Goal: Task Accomplishment & Management: Use online tool/utility

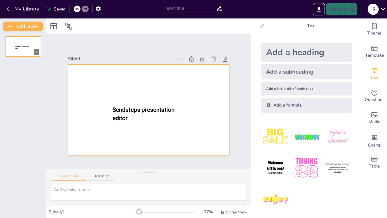
type input "New Sendsteps"
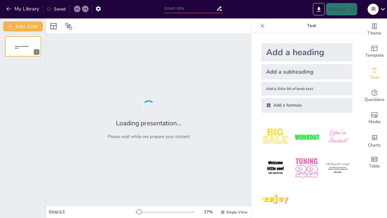
type input "New Sendsteps"
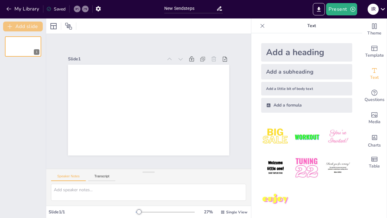
click at [21, 30] on button "Add slide" at bounding box center [23, 27] width 40 height 10
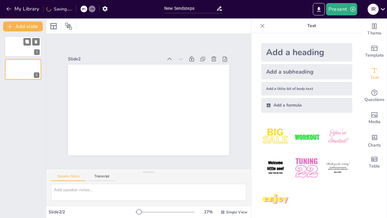
click at [23, 45] on div at bounding box center [31, 41] width 16 height 7
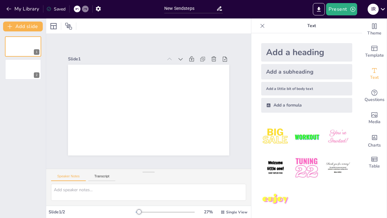
click at [286, 51] on div "Add a heading" at bounding box center [306, 52] width 91 height 18
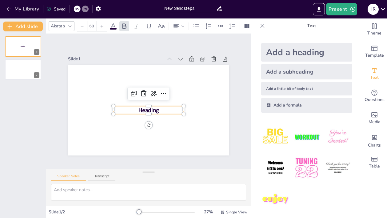
click at [152, 108] on span "Heading" at bounding box center [145, 108] width 22 height 15
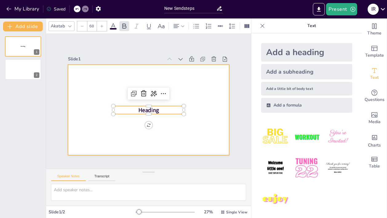
click at [193, 94] on div at bounding box center [140, 102] width 107 height 170
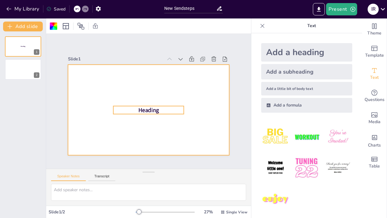
click at [158, 107] on p "Heading" at bounding box center [144, 108] width 62 height 48
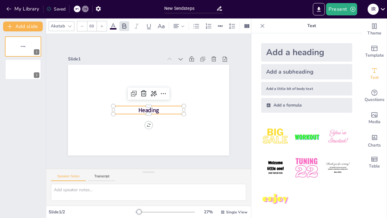
click at [158, 107] on p "Heading" at bounding box center [142, 107] width 53 height 58
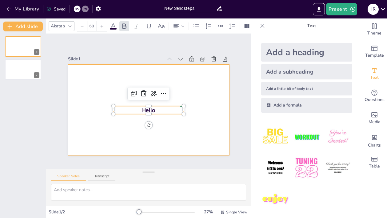
click at [151, 140] on div at bounding box center [144, 108] width 185 height 159
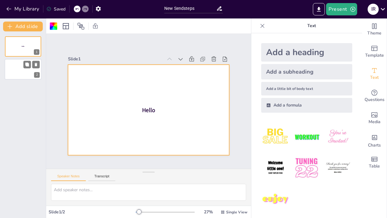
click at [22, 69] on div at bounding box center [23, 69] width 37 height 21
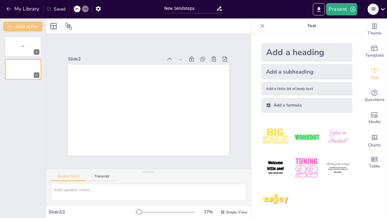
click at [25, 23] on button "Add slide" at bounding box center [23, 27] width 40 height 10
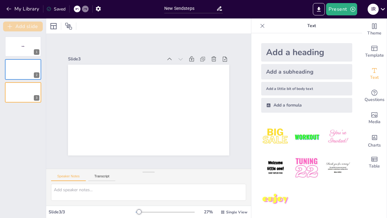
click at [25, 23] on button "Add slide" at bounding box center [23, 27] width 40 height 10
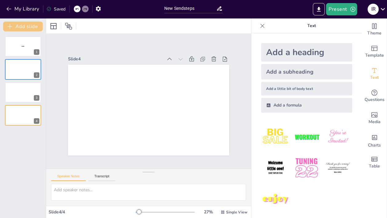
click at [25, 23] on button "Add slide" at bounding box center [23, 27] width 40 height 10
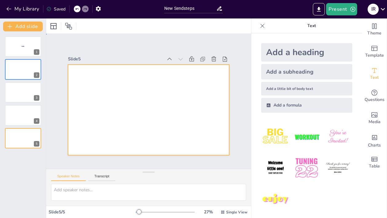
click at [141, 109] on div at bounding box center [145, 109] width 184 height 148
click at [276, 138] on img at bounding box center [275, 137] width 29 height 29
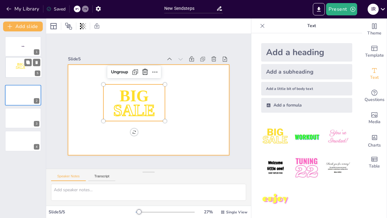
drag, startPoint x: 22, startPoint y: 132, endPoint x: 22, endPoint y: 59, distance: 73.3
click at [22, 57] on div "BIG SALE" at bounding box center [24, 57] width 36 height 0
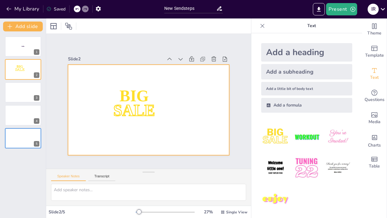
click at [190, 110] on div at bounding box center [145, 110] width 181 height 136
click at [21, 95] on div at bounding box center [23, 92] width 37 height 21
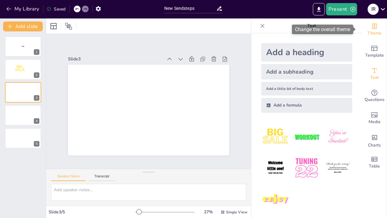
click at [373, 27] on icon "Change the overall theme" at bounding box center [375, 26] width 5 height 6
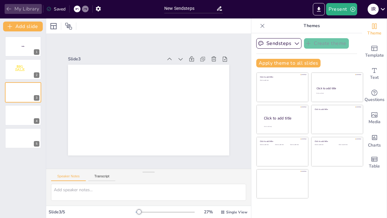
click at [15, 9] on button "My Library" at bounding box center [23, 9] width 37 height 10
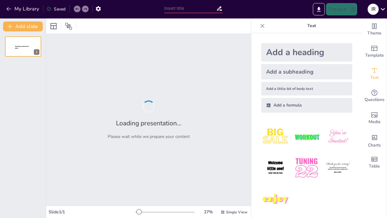
type input "New Sendsteps"
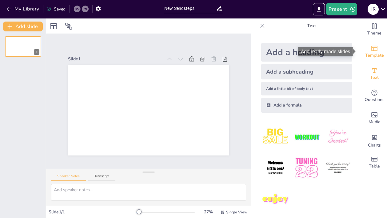
click at [370, 58] on span "Template" at bounding box center [374, 55] width 19 height 7
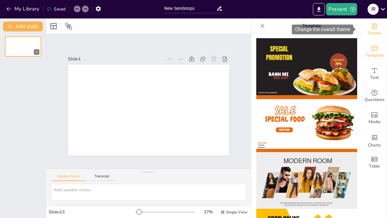
click at [363, 26] on div "Theme" at bounding box center [374, 29] width 25 height 22
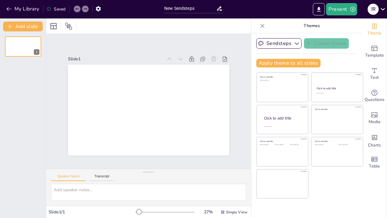
click at [377, 3] on div "I R" at bounding box center [376, 9] width 22 height 12
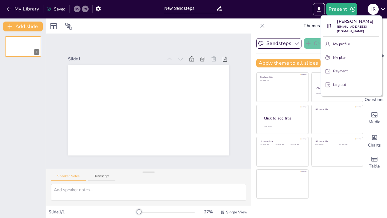
click at [377, 2] on div at bounding box center [193, 109] width 387 height 218
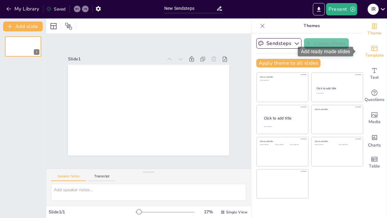
click at [370, 54] on span "Template" at bounding box center [374, 55] width 19 height 7
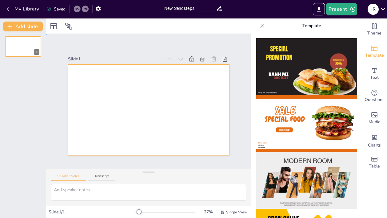
click at [187, 103] on div at bounding box center [152, 93] width 185 height 159
click at [209, 74] on icon at bounding box center [213, 78] width 8 height 8
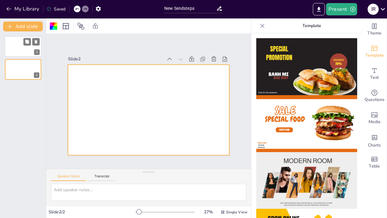
click at [19, 38] on div at bounding box center [23, 46] width 37 height 21
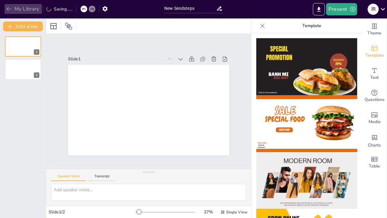
click at [30, 5] on button "My Library" at bounding box center [23, 9] width 37 height 10
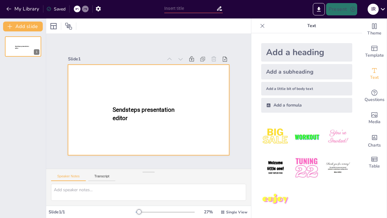
type input "New Sendsteps"
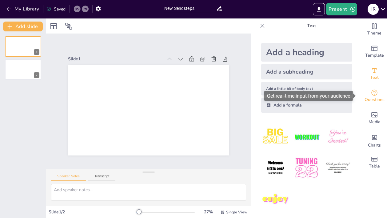
click at [374, 94] on div "Questions" at bounding box center [374, 96] width 25 height 22
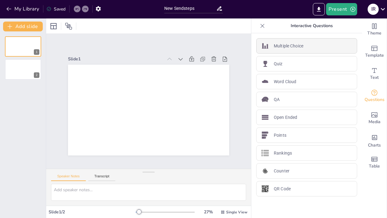
click at [291, 46] on p "Multiple Choice" at bounding box center [289, 46] width 30 height 6
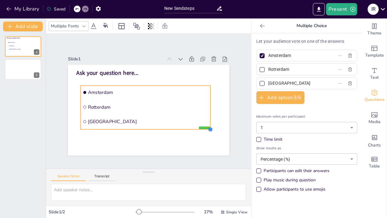
drag, startPoint x: 156, startPoint y: 112, endPoint x: 174, endPoint y: 129, distance: 24.4
click at [174, 129] on div "Ask your question here... false | editor Amsterdam Rotterdam The Hague" at bounding box center [148, 110] width 161 height 91
click at [281, 98] on button "Add option 3 / 6" at bounding box center [280, 97] width 48 height 13
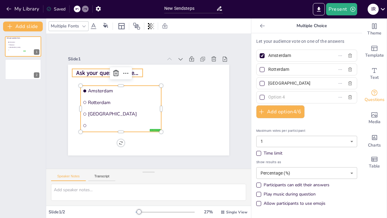
click at [77, 69] on span "Ask your question here..." at bounding box center [107, 73] width 62 height 8
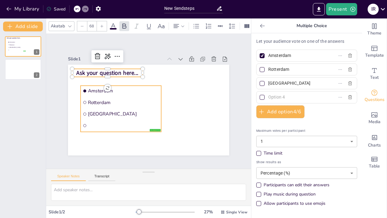
click at [109, 88] on span "Amsterdam" at bounding box center [123, 91] width 71 height 6
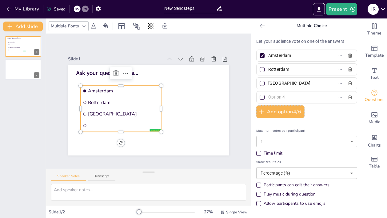
click at [109, 88] on span "Amsterdam" at bounding box center [123, 91] width 71 height 6
click at [293, 57] on input "Amsterdam" at bounding box center [296, 55] width 57 height 9
type input "A"
type input "Economic"
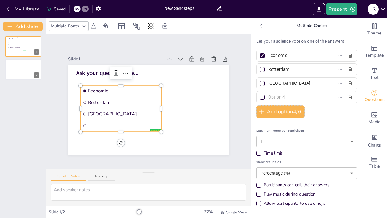
click at [285, 68] on input "Rotterdam" at bounding box center [296, 69] width 57 height 9
type input "R"
type input "Behavioral"
click at [287, 84] on input "The Hague" at bounding box center [296, 83] width 57 height 9
type input "T"
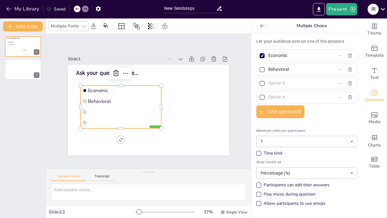
click at [275, 83] on input "text" at bounding box center [296, 83] width 57 height 9
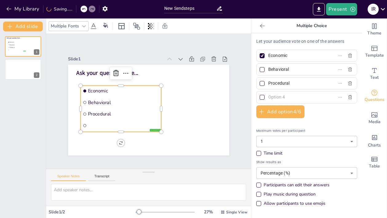
type input "Procedural"
click at [261, 55] on div at bounding box center [262, 55] width 3 height 3
click at [268, 55] on input "Economic" at bounding box center [296, 55] width 57 height 9
checkbox input "false"
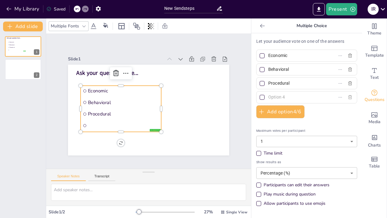
click at [348, 96] on icon "button" at bounding box center [350, 97] width 5 height 5
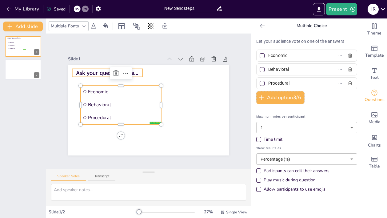
click at [95, 69] on span "Ask your question here..." at bounding box center [107, 73] width 62 height 8
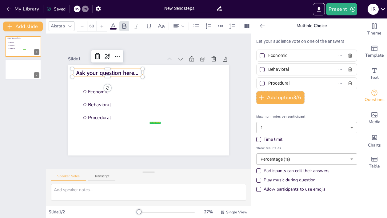
click at [95, 69] on span "Ask your question here..." at bounding box center [107, 73] width 62 height 8
click at [88, 69] on span "Ask your question here..." at bounding box center [107, 73] width 62 height 8
drag, startPoint x: 135, startPoint y: 71, endPoint x: 64, endPoint y: 67, distance: 70.9
click at [68, 67] on div "false | editor Economic Behavioral Procedural Ask your question here..." at bounding box center [148, 110] width 161 height 91
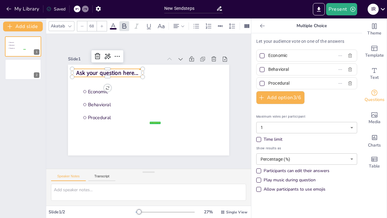
click at [129, 72] on span "Ask your question here..." at bounding box center [107, 73] width 62 height 8
click at [139, 82] on div at bounding box center [128, 79] width 29 height 13
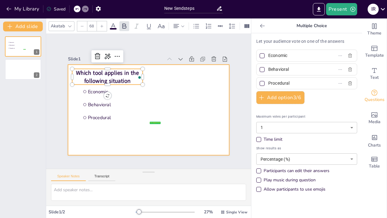
drag, startPoint x: 139, startPoint y: 82, endPoint x: 199, endPoint y: 81, distance: 60.7
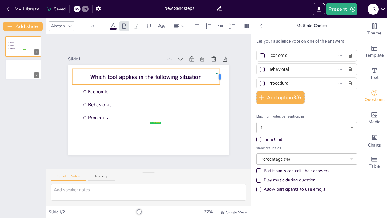
drag, startPoint x: 139, startPoint y: 74, endPoint x: 216, endPoint y: 73, distance: 77.3
click at [220, 73] on div at bounding box center [222, 77] width 5 height 16
click at [200, 75] on p "Which tool applies in the following situation" at bounding box center [146, 77] width 148 height 8
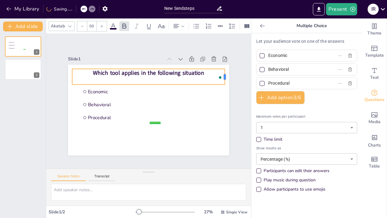
drag, startPoint x: 138, startPoint y: 74, endPoint x: 220, endPoint y: 82, distance: 82.6
click at [220, 82] on div "false | editor Economic Behavioral Procedural Which tool applies in the followi…" at bounding box center [148, 110] width 161 height 91
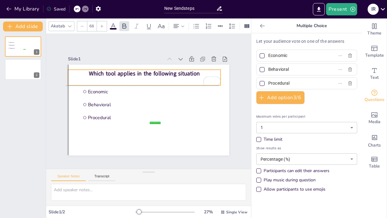
drag, startPoint x: 199, startPoint y: 70, endPoint x: 193, endPoint y: 71, distance: 6.5
click at [193, 71] on span "Which tool applies in the following situation" at bounding box center [144, 74] width 111 height 8
click at [89, 79] on p "To enrich screen reader interactions, please activate Accessibility in Grammarl…" at bounding box center [144, 82] width 153 height 8
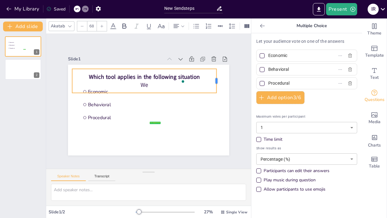
drag, startPoint x: 139, startPoint y: 79, endPoint x: 219, endPoint y: 75, distance: 80.1
click at [219, 75] on div at bounding box center [219, 81] width 5 height 24
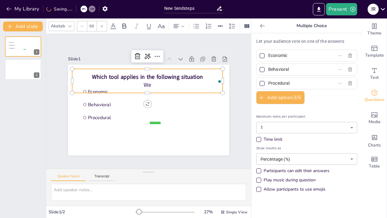
click at [162, 85] on p "We" at bounding box center [147, 85] width 151 height 8
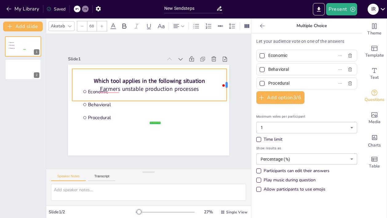
drag, startPoint x: 138, startPoint y: 82, endPoint x: 222, endPoint y: 79, distance: 84.1
click at [227, 79] on div at bounding box center [229, 85] width 5 height 32
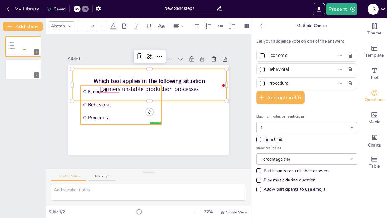
click at [125, 111] on li "Procedural" at bounding box center [121, 117] width 81 height 12
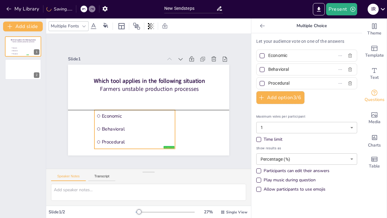
drag, startPoint x: 125, startPoint y: 100, endPoint x: 138, endPoint y: 125, distance: 28.2
click at [138, 126] on span "Behavioral" at bounding box center [137, 129] width 71 height 6
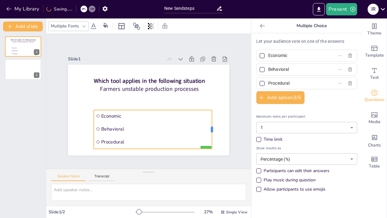
drag, startPoint x: 170, startPoint y: 125, endPoint x: 207, endPoint y: 123, distance: 37.6
click at [212, 123] on div at bounding box center [214, 129] width 5 height 39
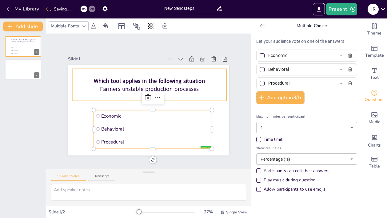
click at [79, 94] on div "Which tool applies in the following situation Farmers unstable production proce…" at bounding box center [149, 85] width 155 height 32
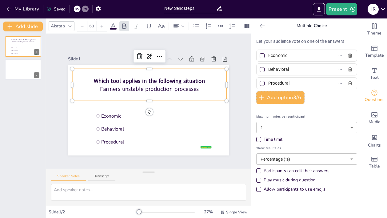
click at [194, 86] on p "Farmers unstable production processes" at bounding box center [149, 89] width 155 height 8
click at [192, 87] on p "Farmers unstable production processes" at bounding box center [149, 89] width 155 height 8
click at [193, 88] on p "Farmers unstable production processes" at bounding box center [149, 89] width 155 height 8
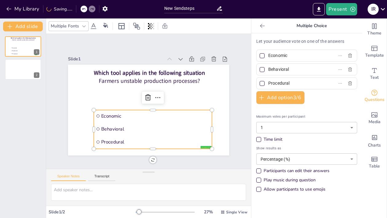
click at [185, 123] on li "Behavioral" at bounding box center [153, 129] width 118 height 12
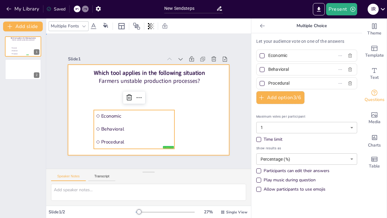
click at [206, 104] on div at bounding box center [148, 110] width 161 height 91
click at [134, 120] on ul "Economic Behavioral Procedural" at bounding box center [134, 129] width 81 height 39
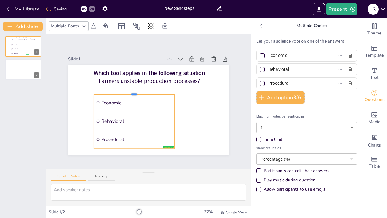
drag, startPoint x: 130, startPoint y: 106, endPoint x: 128, endPoint y: 91, distance: 15.5
click at [128, 91] on div at bounding box center [134, 91] width 81 height 5
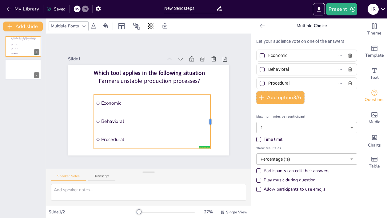
drag, startPoint x: 171, startPoint y: 118, endPoint x: 208, endPoint y: 125, distance: 36.8
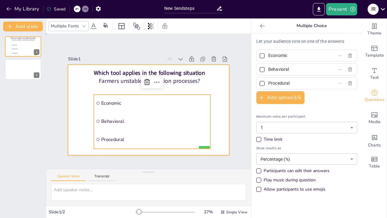
click at [218, 113] on div at bounding box center [148, 110] width 161 height 91
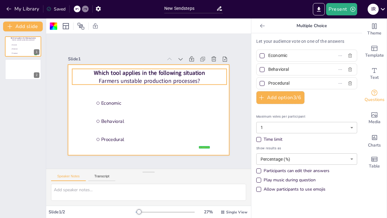
click at [136, 70] on span "Which tool applies in the following situation" at bounding box center [149, 73] width 111 height 8
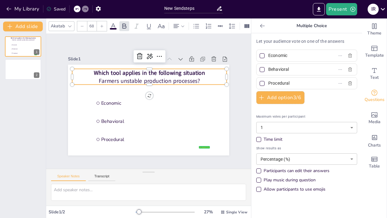
click at [135, 71] on span "Which tool applies in the following situation" at bounding box center [149, 73] width 111 height 8
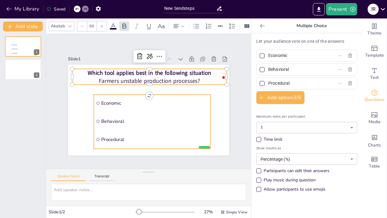
click at [146, 124] on li "Behavioral" at bounding box center [152, 121] width 117 height 17
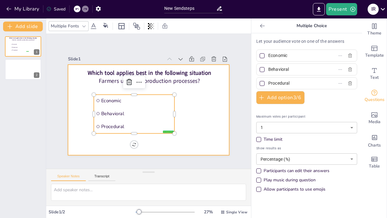
click at [199, 115] on div at bounding box center [148, 110] width 161 height 91
click at [154, 113] on span "Behavioral" at bounding box center [136, 113] width 71 height 6
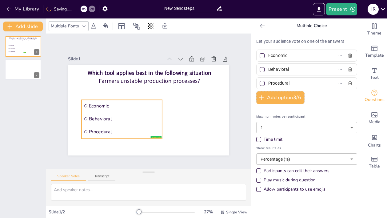
drag, startPoint x: 129, startPoint y: 130, endPoint x: 117, endPoint y: 136, distance: 14.1
click at [117, 136] on li "Procedural" at bounding box center [122, 132] width 81 height 12
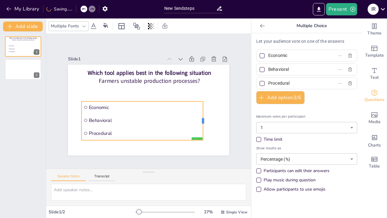
drag, startPoint x: 159, startPoint y: 118, endPoint x: 206, endPoint y: 119, distance: 47.1
click at [206, 119] on div at bounding box center [205, 120] width 5 height 39
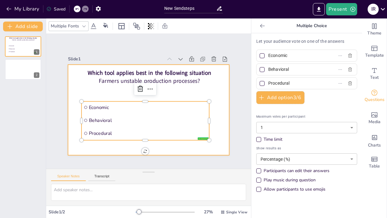
click at [211, 98] on div at bounding box center [148, 110] width 161 height 91
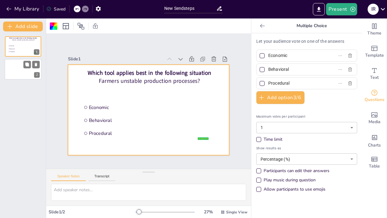
click at [10, 66] on div at bounding box center [23, 69] width 37 height 21
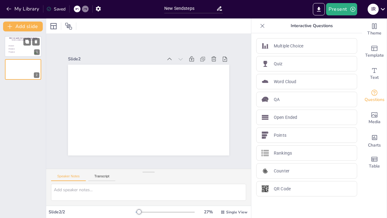
click at [21, 54] on div at bounding box center [23, 46] width 37 height 21
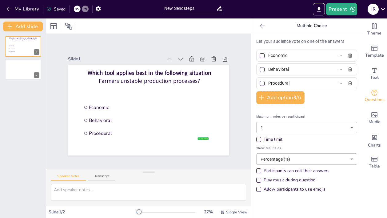
click at [257, 138] on div "Time limit" at bounding box center [258, 139] width 3 height 3
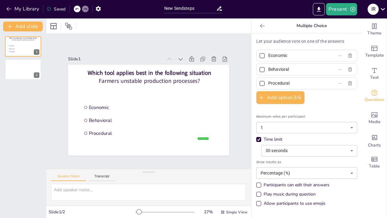
click at [344, 149] on body "My Library Saved New Sendsteps Present I R Document fonts Akatab Popular fonts …" at bounding box center [193, 109] width 387 height 218
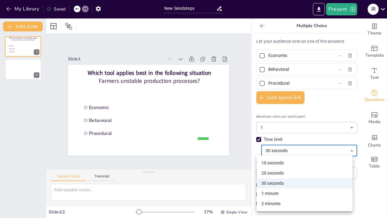
click at [273, 191] on li "1 minute" at bounding box center [305, 193] width 96 height 10
type input "60"
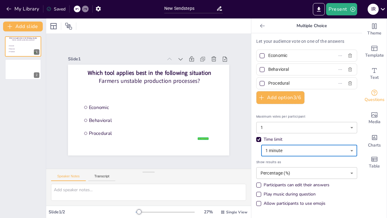
click at [308, 140] on div "Time limit" at bounding box center [306, 139] width 101 height 6
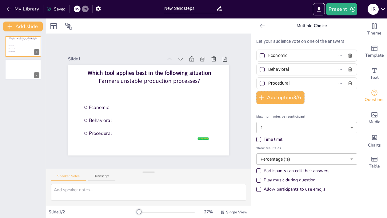
click at [257, 139] on div "Time limit" at bounding box center [258, 139] width 3 height 3
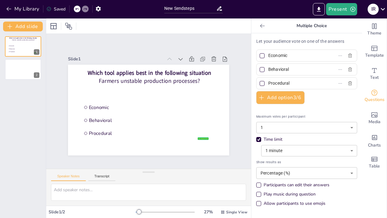
click at [256, 192] on div "Play music during question" at bounding box center [258, 194] width 5 height 5
click at [257, 193] on div "Play music during question" at bounding box center [258, 194] width 3 height 3
click at [337, 103] on div "Let your audience vote on one of the answers Economic Behavioral Procedural Add…" at bounding box center [306, 123] width 101 height 171
click at [21, 73] on div at bounding box center [23, 69] width 37 height 21
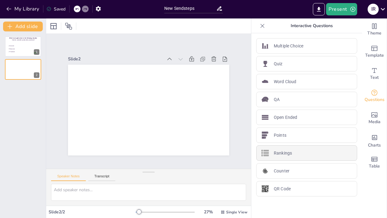
click at [267, 149] on div "Rankings" at bounding box center [306, 152] width 101 height 15
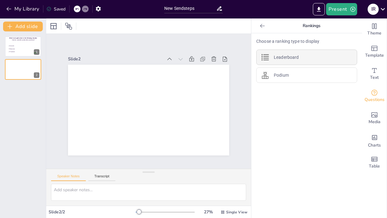
click at [282, 64] on div "Leaderboard" at bounding box center [306, 57] width 101 height 15
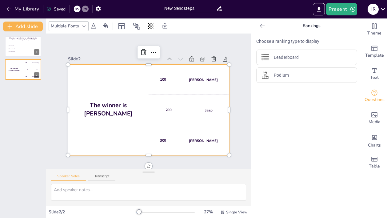
click at [123, 107] on h4 "The winner is [PERSON_NAME]" at bounding box center [108, 109] width 81 height 16
click at [287, 72] on div "Podium" at bounding box center [306, 74] width 101 height 15
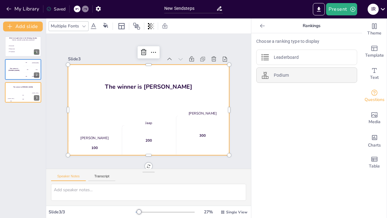
scroll to position [4, 0]
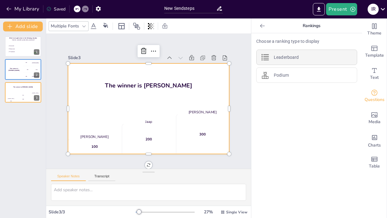
click at [276, 60] on p "Leaderboard" at bounding box center [286, 57] width 25 height 6
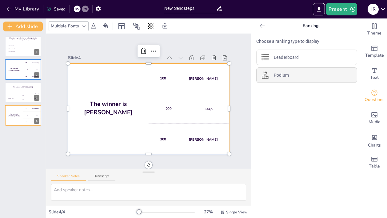
click at [280, 77] on p "Podium" at bounding box center [281, 75] width 15 height 6
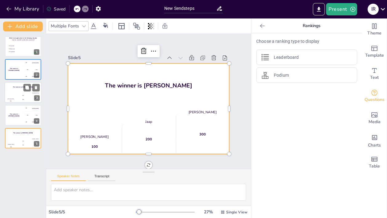
click at [19, 92] on div "Jaap 200" at bounding box center [23, 97] width 12 height 10
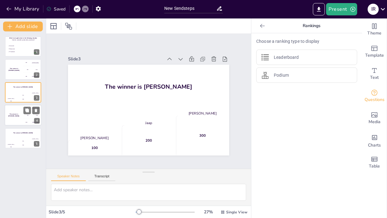
click at [18, 114] on div "The winner is [PERSON_NAME]" at bounding box center [14, 115] width 18 height 21
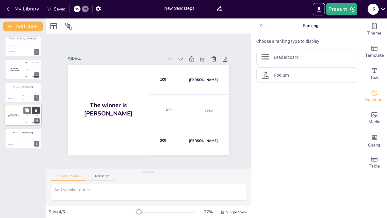
click at [38, 111] on icon at bounding box center [36, 110] width 4 height 4
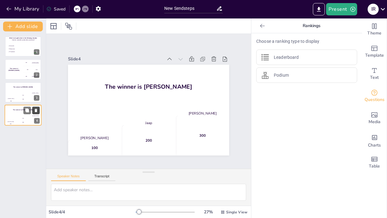
click at [38, 111] on icon at bounding box center [36, 110] width 4 height 4
click at [38, 87] on icon at bounding box center [36, 87] width 4 height 4
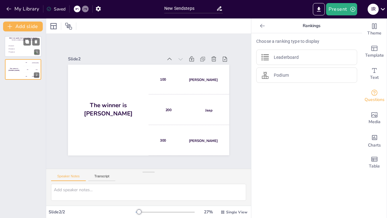
click at [17, 45] on li "Economic" at bounding box center [22, 46] width 29 height 3
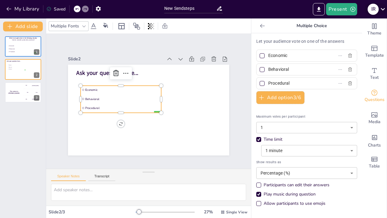
click at [381, 9] on icon at bounding box center [383, 9] width 8 height 8
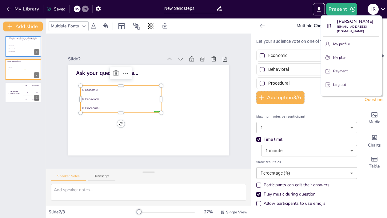
click at [343, 45] on p "My profile" at bounding box center [341, 44] width 17 height 6
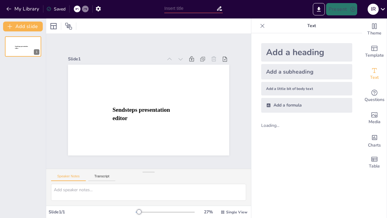
type input "New Sendsteps"
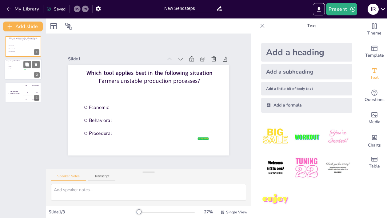
click at [15, 67] on span "Behavioral" at bounding box center [17, 66] width 17 height 1
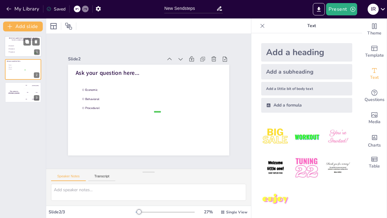
click at [16, 50] on li "Procedural" at bounding box center [22, 51] width 29 height 3
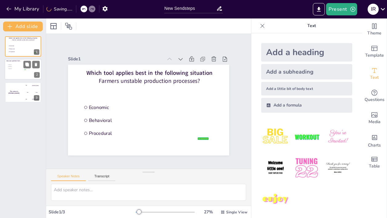
click at [15, 69] on span "Procedural" at bounding box center [17, 69] width 17 height 1
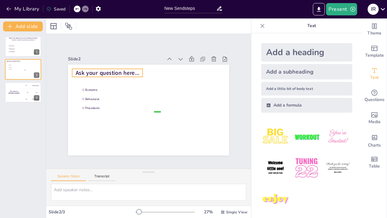
click at [133, 70] on span "Ask your question here..." at bounding box center [108, 73] width 64 height 8
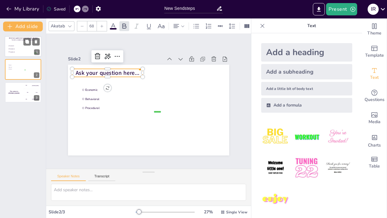
click at [21, 51] on span "Procedural" at bounding box center [22, 52] width 27 height 2
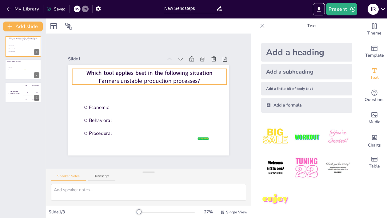
click at [81, 69] on p "Which tool applies best in the following situation" at bounding box center [149, 73] width 155 height 8
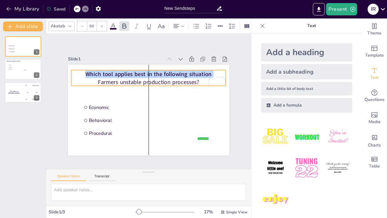
click at [86, 73] on span "Which tool applies best in the following situation" at bounding box center [149, 74] width 126 height 8
click at [90, 74] on span "Which tool applies best in the following situation" at bounding box center [149, 74] width 126 height 8
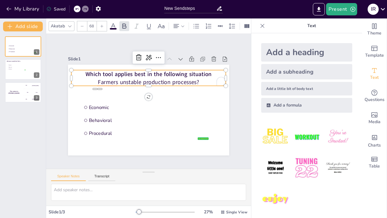
click at [86, 73] on span "Which tool applies best in the following situation" at bounding box center [149, 74] width 126 height 8
click at [89, 72] on span "Which tool applies best in the following situation" at bounding box center [149, 74] width 126 height 8
drag, startPoint x: 207, startPoint y: 71, endPoint x: 203, endPoint y: 71, distance: 4.0
click at [203, 71] on span "Which tool applies best in the following situation" at bounding box center [145, 74] width 126 height 8
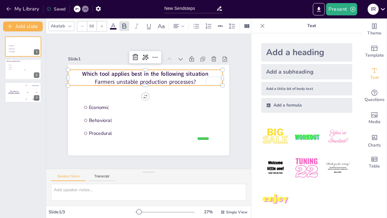
click at [203, 71] on span "Which tool applies best in the following situation" at bounding box center [145, 74] width 126 height 8
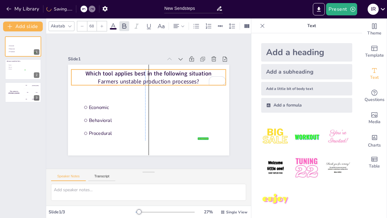
click at [204, 71] on span "Which tool applies best in the following situation" at bounding box center [149, 73] width 126 height 8
click at [131, 71] on span "Which tool applies best in the following situation" at bounding box center [149, 73] width 126 height 8
copy span "Which tool applies best in the following situation"
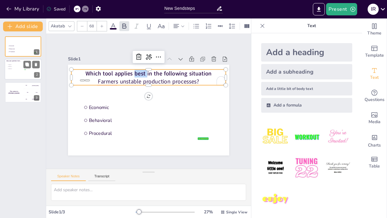
click at [17, 71] on div at bounding box center [23, 69] width 37 height 21
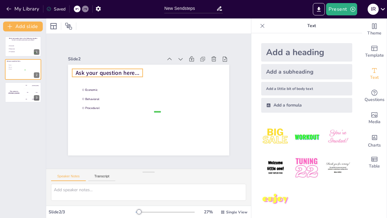
click at [120, 72] on span "Ask your question here..." at bounding box center [108, 73] width 64 height 8
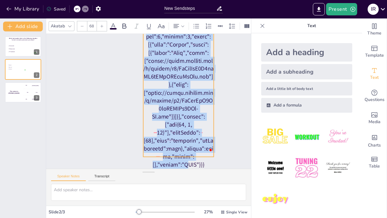
scroll to position [504, 0]
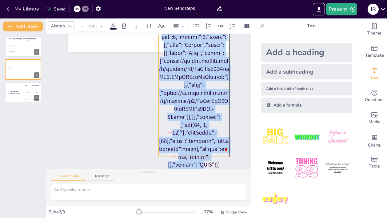
drag, startPoint x: 111, startPoint y: 155, endPoint x: 196, endPoint y: 100, distance: 101.0
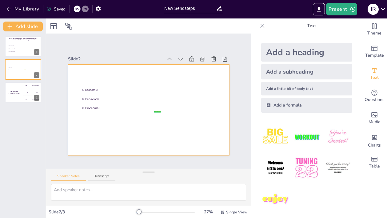
click at [110, 71] on div at bounding box center [148, 110] width 161 height 91
click at [89, 74] on div at bounding box center [148, 110] width 161 height 91
click at [21, 51] on li "Procedural" at bounding box center [22, 51] width 29 height 3
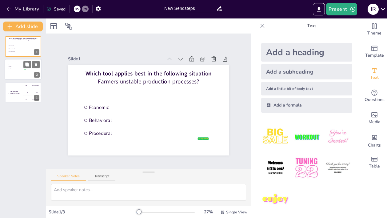
click at [21, 72] on div at bounding box center [23, 69] width 37 height 21
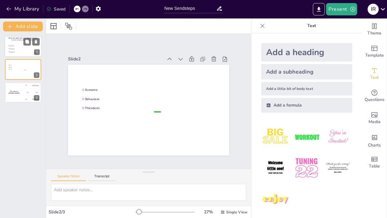
click at [20, 54] on div at bounding box center [23, 46] width 37 height 21
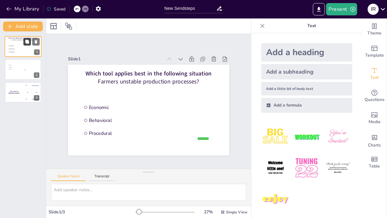
click at [28, 43] on icon at bounding box center [27, 42] width 4 height 4
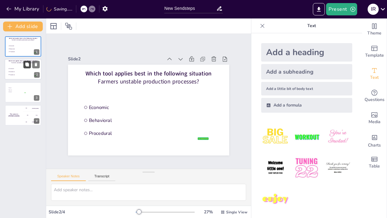
click at [23, 67] on button at bounding box center [26, 64] width 7 height 7
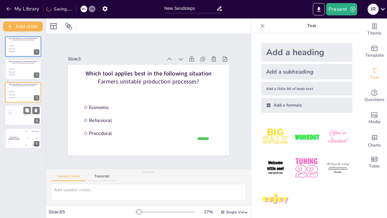
click at [22, 121] on div at bounding box center [23, 115] width 37 height 21
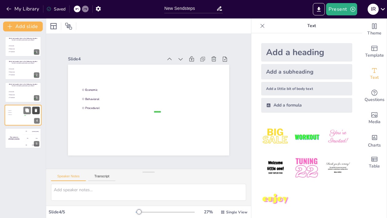
click at [38, 111] on icon at bounding box center [36, 110] width 4 height 4
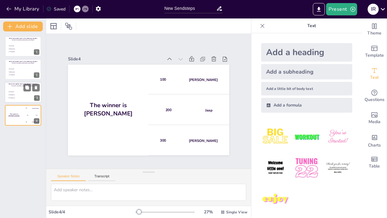
click at [20, 96] on li "Procedural" at bounding box center [22, 97] width 29 height 3
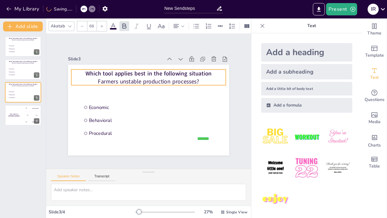
click at [198, 79] on p "Farmers unstable production processes?" at bounding box center [148, 81] width 155 height 8
click at [124, 77] on p "Farmers unstable production processes?" at bounding box center [148, 81] width 155 height 8
click at [114, 80] on p "Farmers unstable production processes?" at bounding box center [148, 81] width 155 height 8
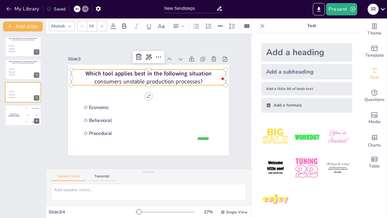
click at [168, 81] on p "consumers unstable production processes?" at bounding box center [148, 81] width 155 height 8
click at [195, 80] on p "consumers unstable consumptio processes?" at bounding box center [148, 81] width 155 height 8
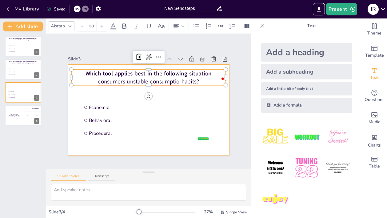
click at [205, 88] on div at bounding box center [148, 110] width 161 height 91
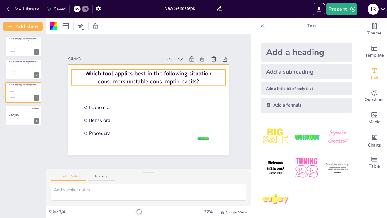
click at [167, 77] on p "consumers unstable consumptio habits?" at bounding box center [148, 81] width 155 height 8
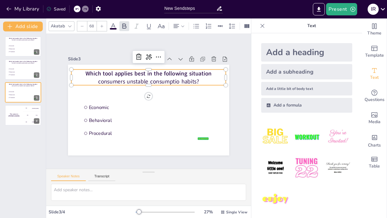
click at [171, 81] on p "consumers unstable consumptio habits?" at bounding box center [148, 81] width 155 height 8
click at [173, 81] on p "consumers unstable consumptio habits?" at bounding box center [148, 81] width 155 height 8
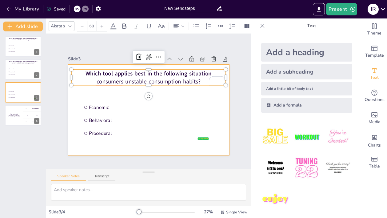
click at [173, 88] on div at bounding box center [148, 110] width 161 height 91
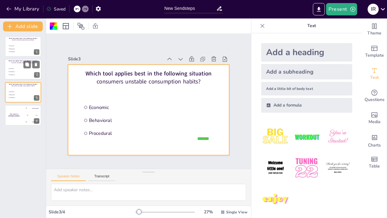
click at [18, 71] on li "Behavioral" at bounding box center [22, 72] width 29 height 3
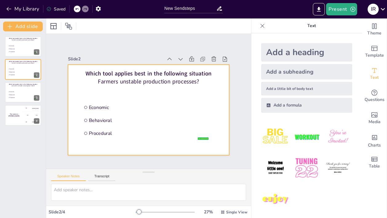
click at [126, 83] on div at bounding box center [148, 110] width 161 height 91
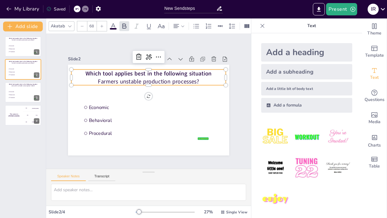
click at [127, 79] on p "Farmers unstable production processes?" at bounding box center [148, 81] width 155 height 8
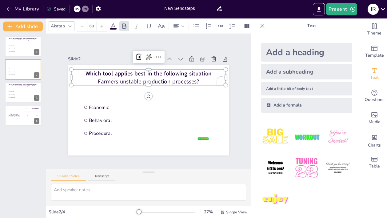
click at [134, 80] on p "Farmers unstable production processes?" at bounding box center [148, 81] width 155 height 8
click at [136, 80] on p "Farmers unstable production processes?" at bounding box center [148, 81] width 155 height 8
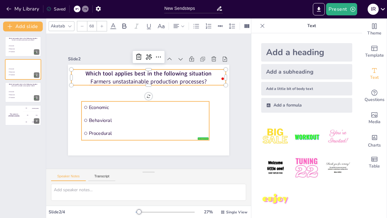
click at [131, 109] on li "Economic" at bounding box center [146, 107] width 128 height 12
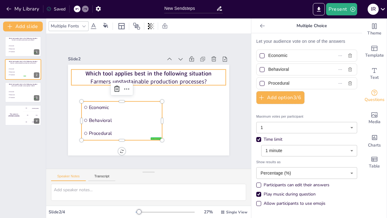
click at [203, 81] on p "Farmers unstastainable production processes?" at bounding box center [148, 81] width 155 height 8
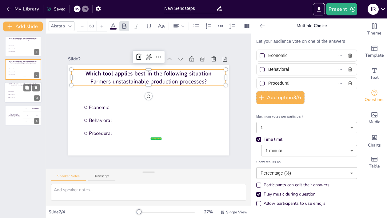
click at [22, 98] on span "Procedural" at bounding box center [22, 98] width 27 height 2
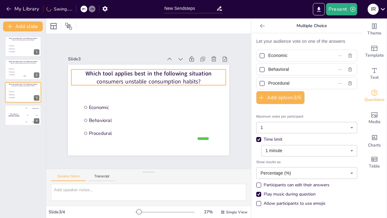
click at [121, 79] on p "consumers unstable consumption habits?" at bounding box center [148, 81] width 155 height 8
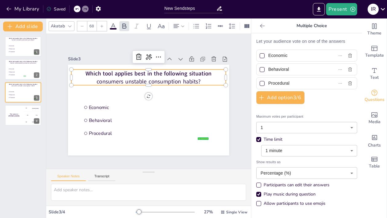
click at [121, 79] on p "consumers unstable consumption habits?" at bounding box center [148, 81] width 155 height 8
click at [94, 81] on p "consumers unstable consumption habits?" at bounding box center [148, 81] width 155 height 8
click at [133, 79] on p "Consumers unstable consumption habits?" at bounding box center [148, 81] width 155 height 8
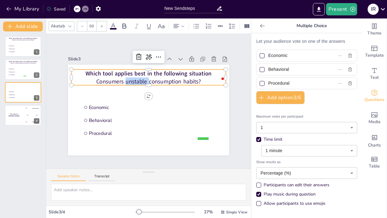
click at [140, 79] on p "Consumers unstable consumption habits?" at bounding box center [148, 81] width 155 height 8
click at [141, 80] on p "Consumers unstable consumption habits?" at bounding box center [148, 81] width 155 height 8
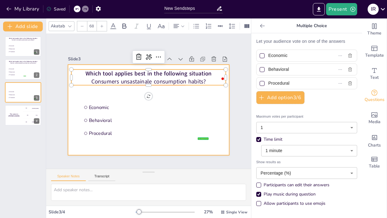
click at [116, 96] on div at bounding box center [148, 110] width 161 height 91
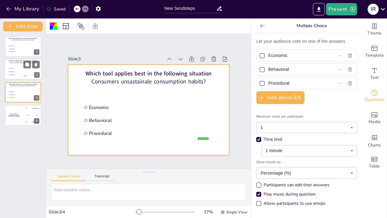
click at [17, 66] on div at bounding box center [23, 69] width 37 height 21
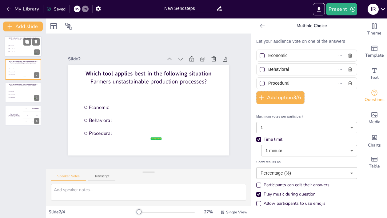
click at [17, 52] on span "Procedural" at bounding box center [22, 52] width 27 height 2
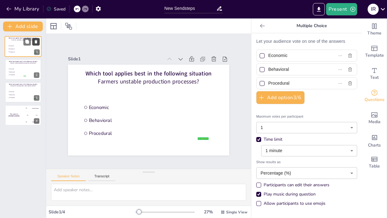
click at [35, 42] on icon at bounding box center [36, 41] width 2 height 3
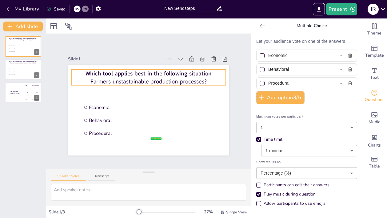
click at [97, 80] on p "Farmers unstastainable production processes?" at bounding box center [148, 81] width 155 height 8
click at [89, 79] on p "Farmers unstastainable production processes?" at bounding box center [148, 81] width 155 height 8
click at [86, 79] on p "Farmers unstastainable production processes?" at bounding box center [148, 81] width 155 height 8
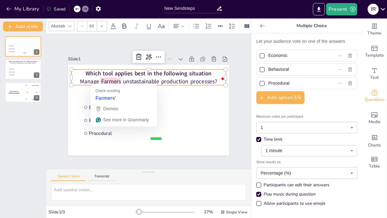
click at [99, 79] on p "Manage Farmers unstastainable production processes?" at bounding box center [148, 81] width 155 height 8
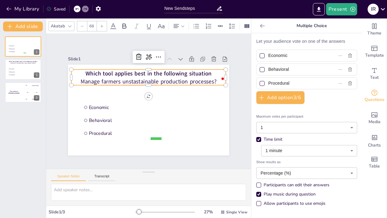
click at [100, 90] on div at bounding box center [148, 110] width 161 height 91
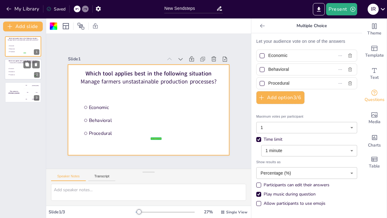
click at [23, 73] on li "Behavioral" at bounding box center [22, 72] width 29 height 3
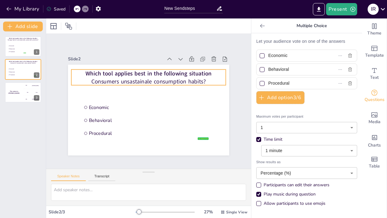
click at [87, 78] on p "Consumers unsastainale consumption habits?" at bounding box center [148, 81] width 155 height 8
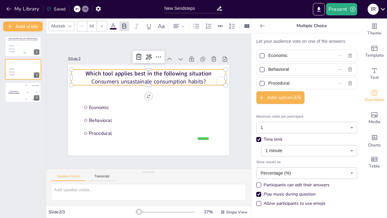
click at [86, 79] on p "Consumers unsastainale consumption habits?" at bounding box center [148, 81] width 155 height 8
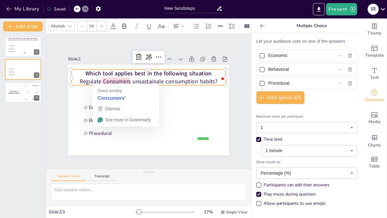
click at [102, 81] on p "Regulate Consumers unsastainale consumption habits?" at bounding box center [148, 81] width 155 height 8
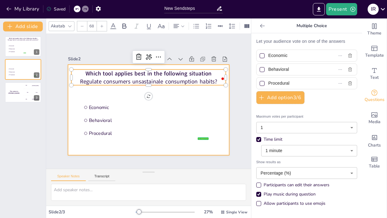
click at [113, 101] on li "Economic" at bounding box center [146, 107] width 128 height 12
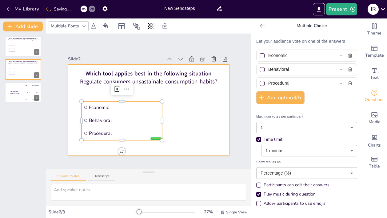
click at [167, 91] on div at bounding box center [148, 110] width 161 height 91
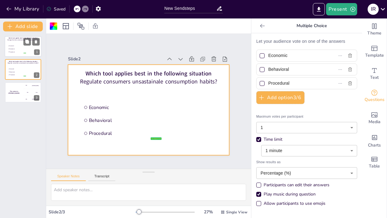
click at [15, 39] on span "Which tool applies best in the following situation" at bounding box center [23, 38] width 29 height 2
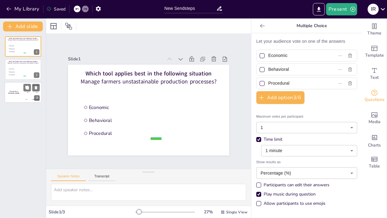
click at [9, 99] on div "The winner is [PERSON_NAME]" at bounding box center [14, 92] width 18 height 21
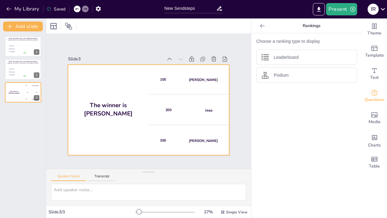
click at [120, 109] on h4 "The winner is [PERSON_NAME]" at bounding box center [108, 109] width 81 height 16
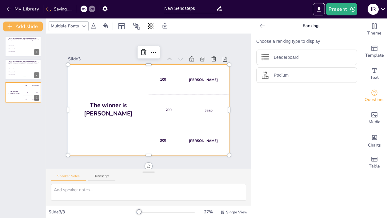
click at [120, 109] on h4 "The winner is [PERSON_NAME]" at bounding box center [108, 109] width 81 height 16
click at [15, 77] on div at bounding box center [23, 69] width 37 height 21
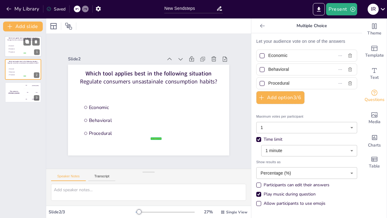
click at [17, 53] on span "Procedural" at bounding box center [17, 52] width 16 height 2
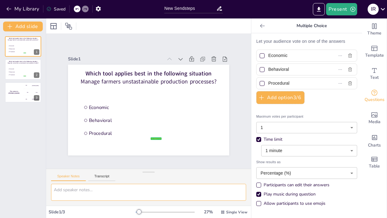
click at [63, 191] on textarea at bounding box center [148, 192] width 195 height 17
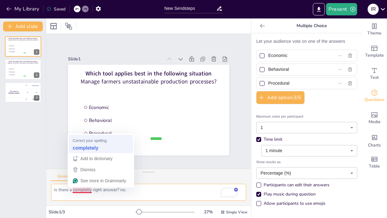
type textarea "Is there a completely right answer? no."
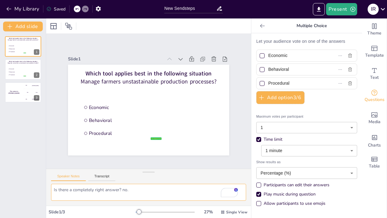
click at [147, 192] on textarea "Is there a completely right answer? no." at bounding box center [148, 192] width 195 height 17
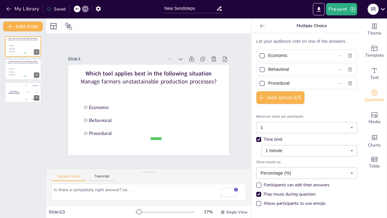
click at [143, 211] on div at bounding box center [165, 212] width 59 height 5
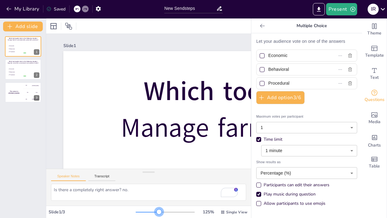
click at [155, 211] on div at bounding box center [165, 212] width 59 height 5
click at [166, 211] on div at bounding box center [165, 212] width 59 height 5
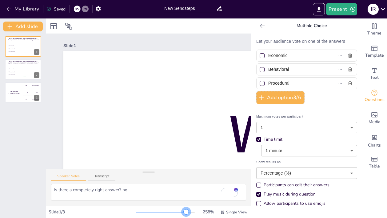
click at [182, 211] on div at bounding box center [165, 212] width 59 height 5
click at [131, 212] on div "Slide 1 / 3" at bounding box center [92, 212] width 87 height 6
click at [136, 212] on div at bounding box center [161, 212] width 50 height 1
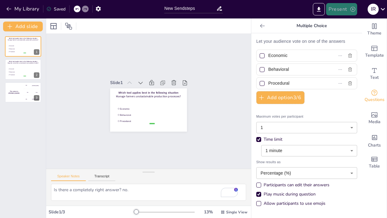
click at [341, 7] on button "Present" at bounding box center [341, 9] width 31 height 12
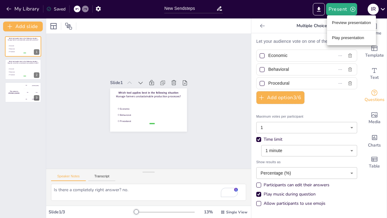
click at [338, 23] on li "Preview presentation" at bounding box center [351, 23] width 49 height 10
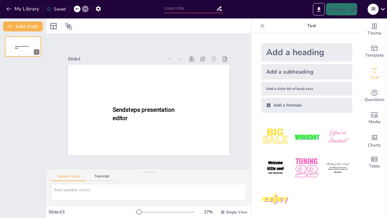
type input "New Sendsteps"
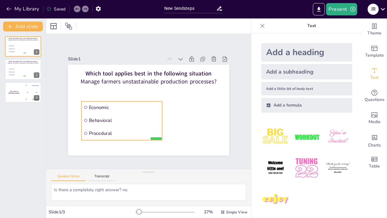
click at [145, 120] on span "Behavioral" at bounding box center [124, 120] width 71 height 6
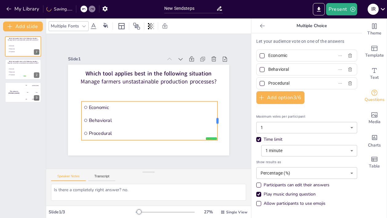
drag, startPoint x: 158, startPoint y: 119, endPoint x: 215, endPoint y: 117, distance: 57.6
click at [218, 117] on div at bounding box center [220, 120] width 5 height 39
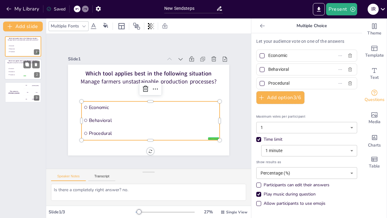
click at [17, 70] on span "Economic" at bounding box center [17, 69] width 16 height 2
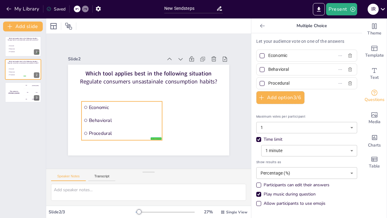
click at [156, 118] on li "Behavioral" at bounding box center [122, 120] width 81 height 12
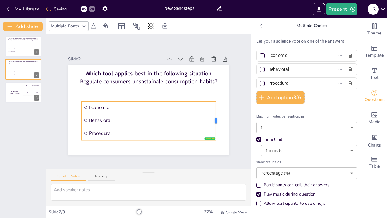
drag, startPoint x: 158, startPoint y: 117, endPoint x: 212, endPoint y: 118, distance: 54.5
click at [216, 118] on div at bounding box center [218, 120] width 5 height 39
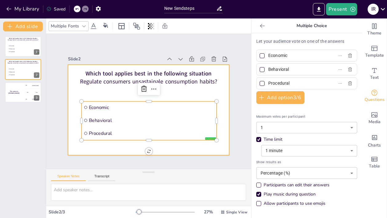
click at [79, 146] on div at bounding box center [148, 110] width 161 height 91
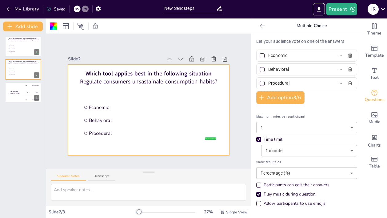
click at [121, 88] on div at bounding box center [148, 110] width 161 height 91
click at [256, 194] on div "Play music during question" at bounding box center [258, 194] width 5 height 5
click at [16, 97] on div "The winner is [PERSON_NAME]" at bounding box center [14, 92] width 18 height 21
